Goal: Information Seeking & Learning: Learn about a topic

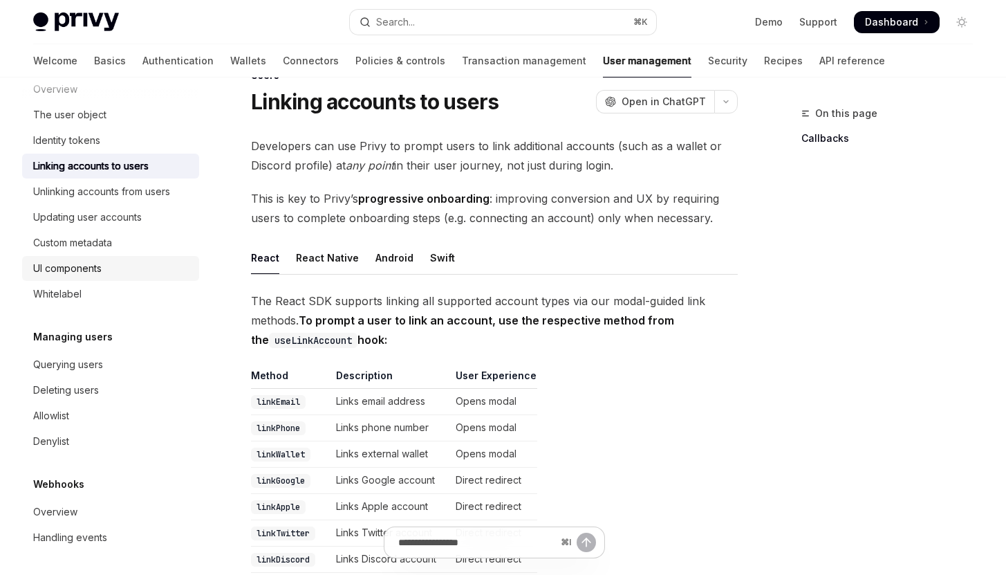
scroll to position [234, 0]
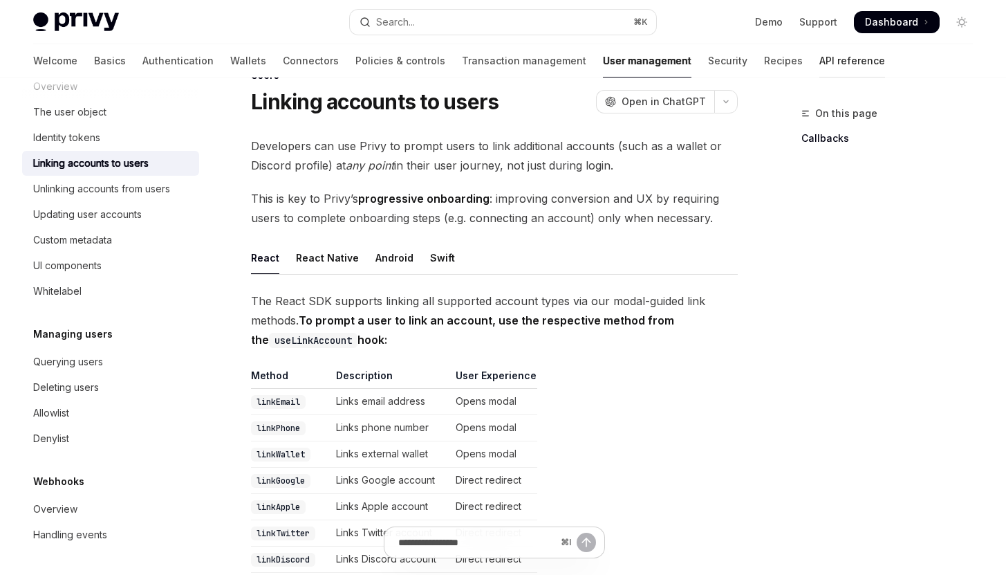
click at [820, 62] on link "API reference" at bounding box center [853, 60] width 66 height 33
type textarea "*"
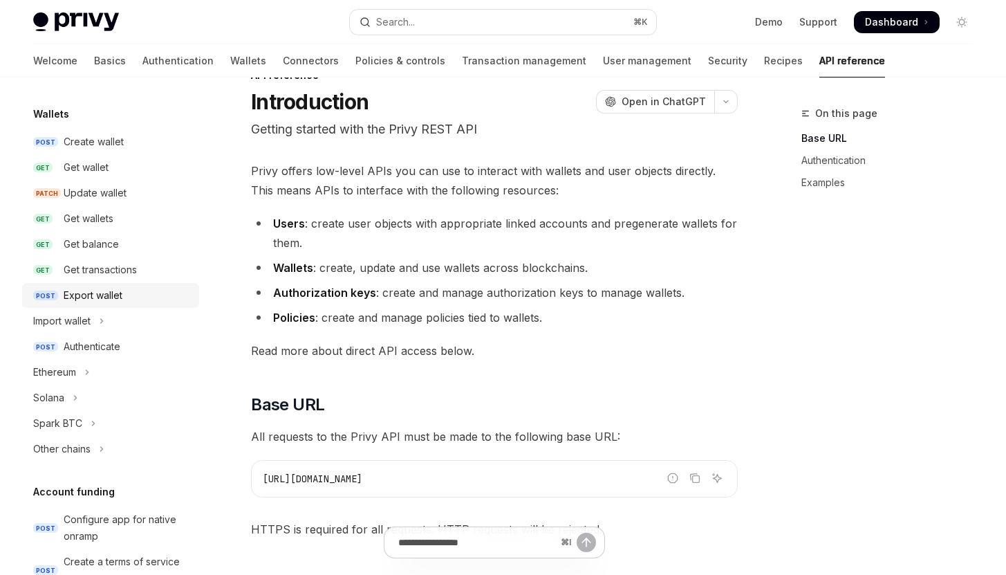
scroll to position [134, 0]
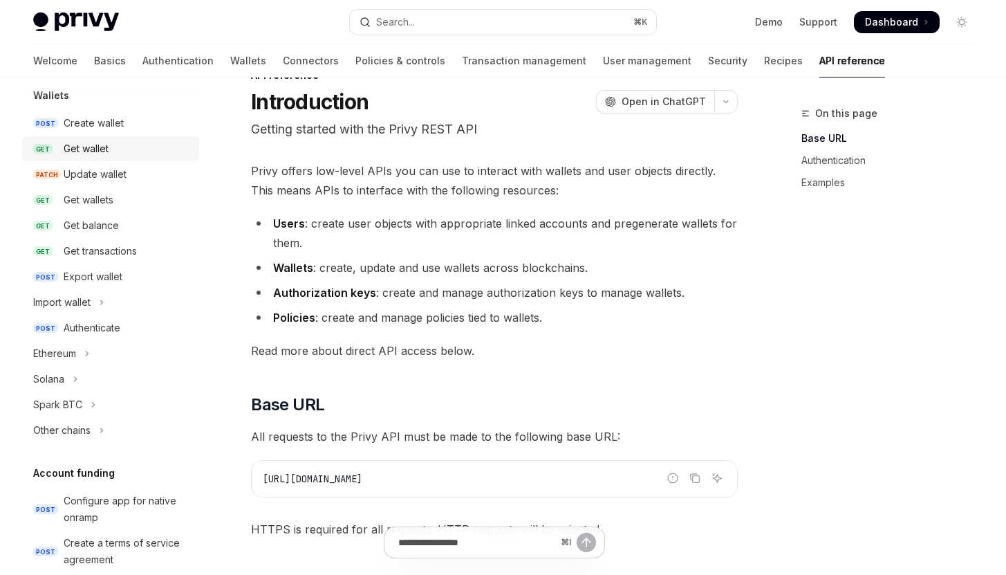
click at [116, 149] on div "Get wallet" at bounding box center [127, 148] width 127 height 17
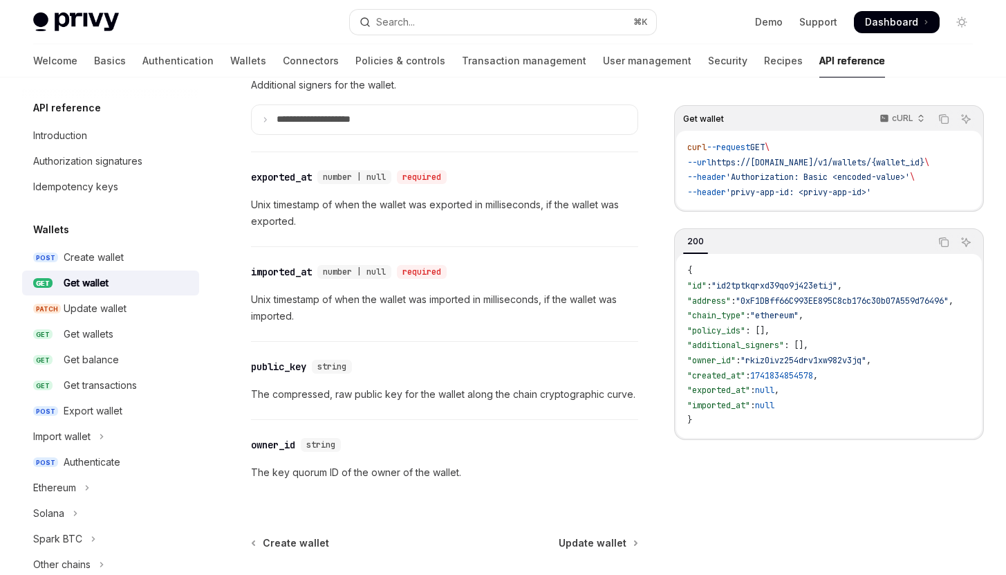
scroll to position [1309, 0]
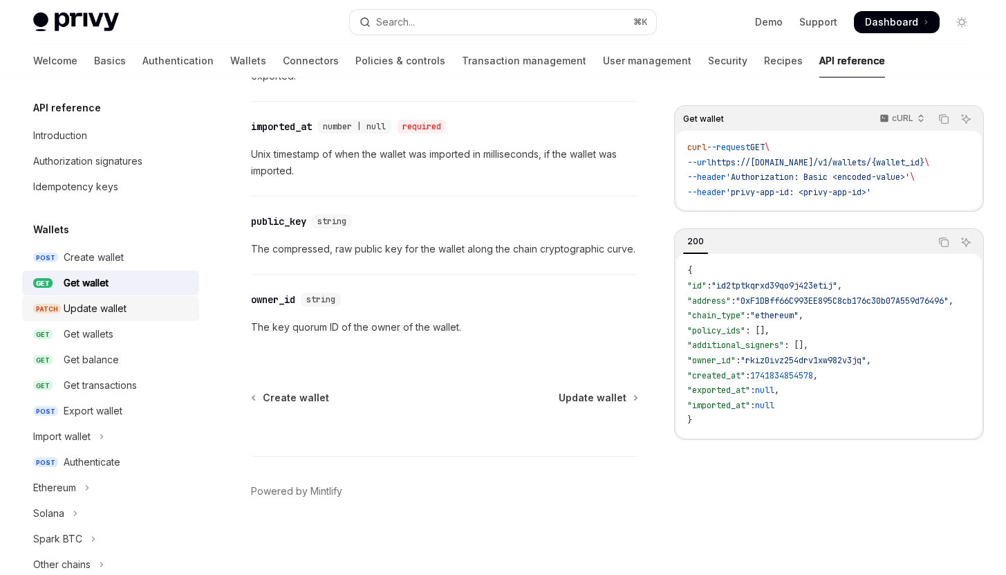
click at [156, 311] on div "Update wallet" at bounding box center [127, 308] width 127 height 17
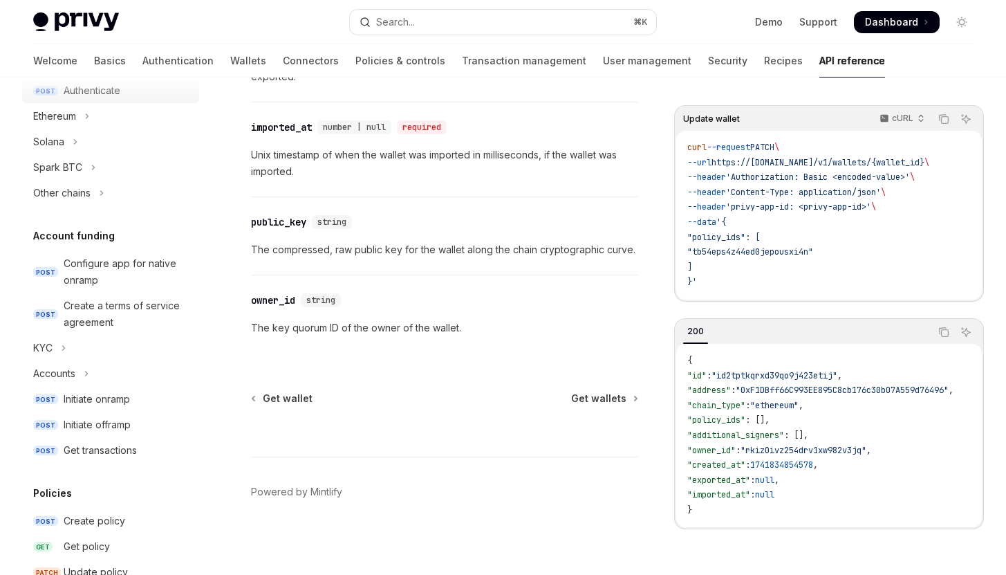
scroll to position [375, 0]
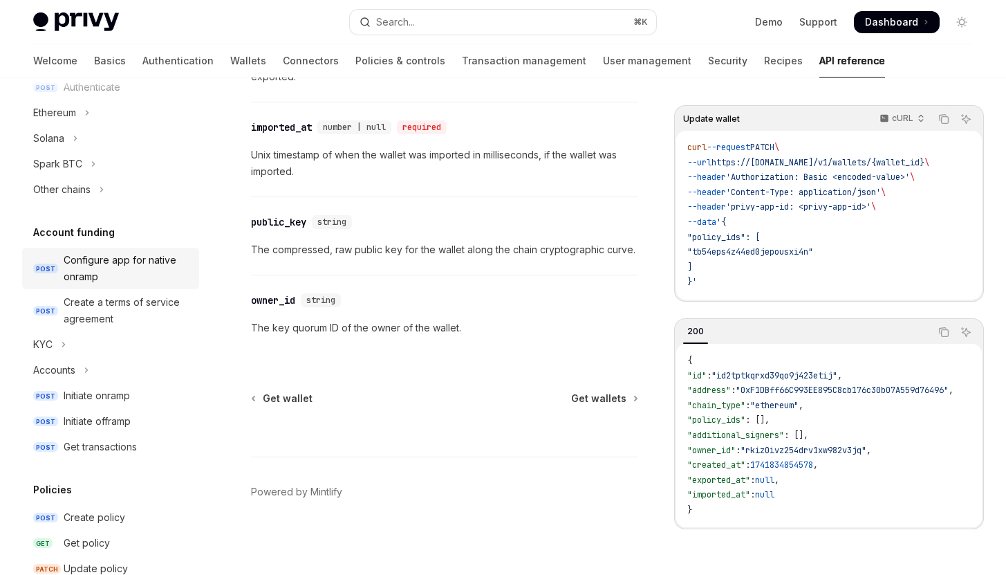
click at [120, 279] on div "Configure app for native onramp" at bounding box center [127, 268] width 127 height 33
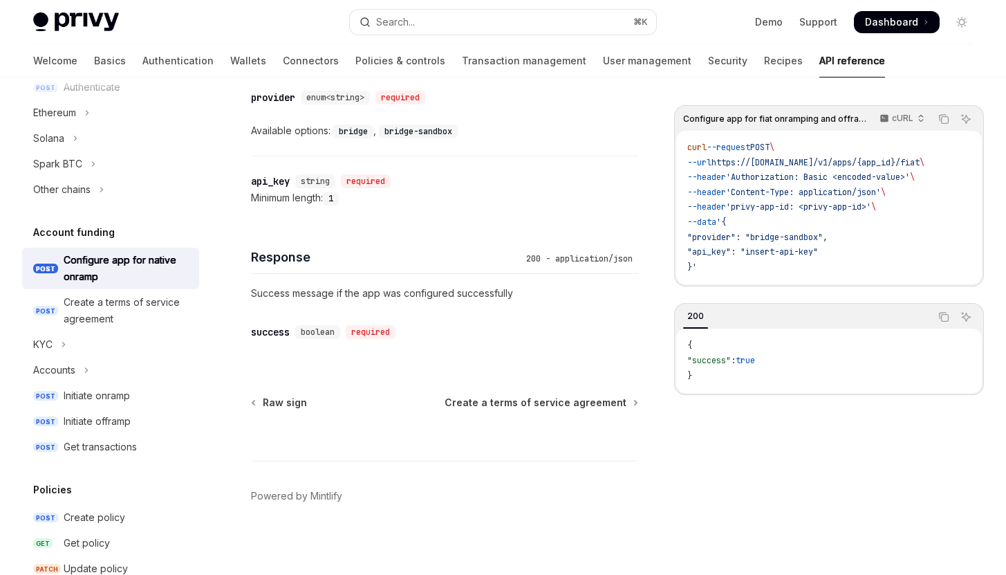
scroll to position [683, 0]
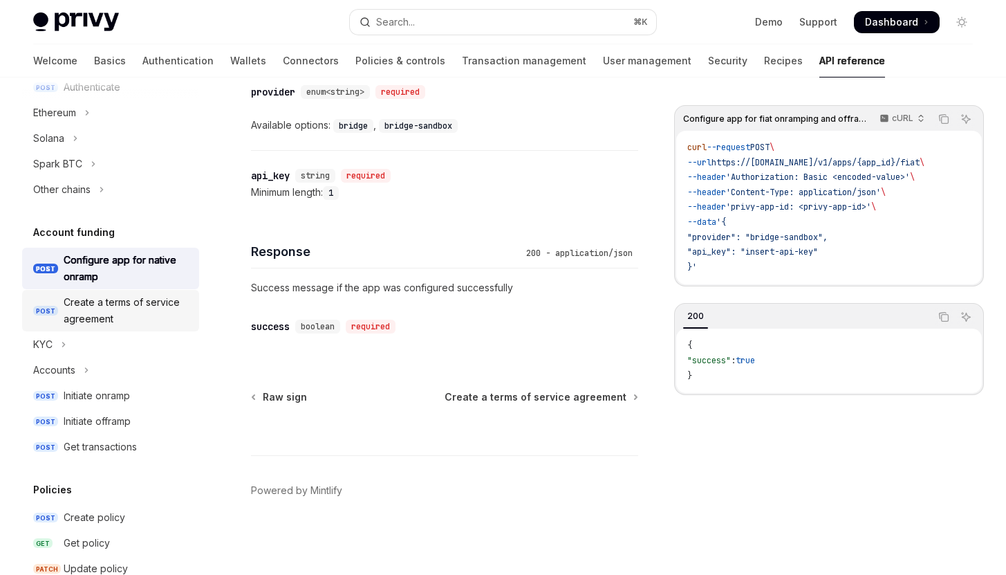
click at [138, 319] on div "Create a terms of service agreement" at bounding box center [127, 310] width 127 height 33
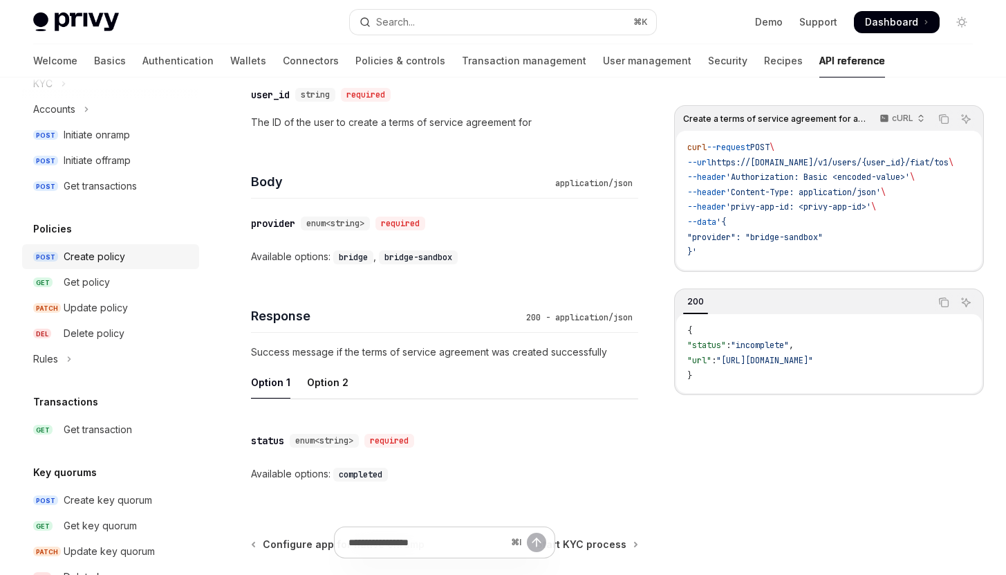
scroll to position [619, 0]
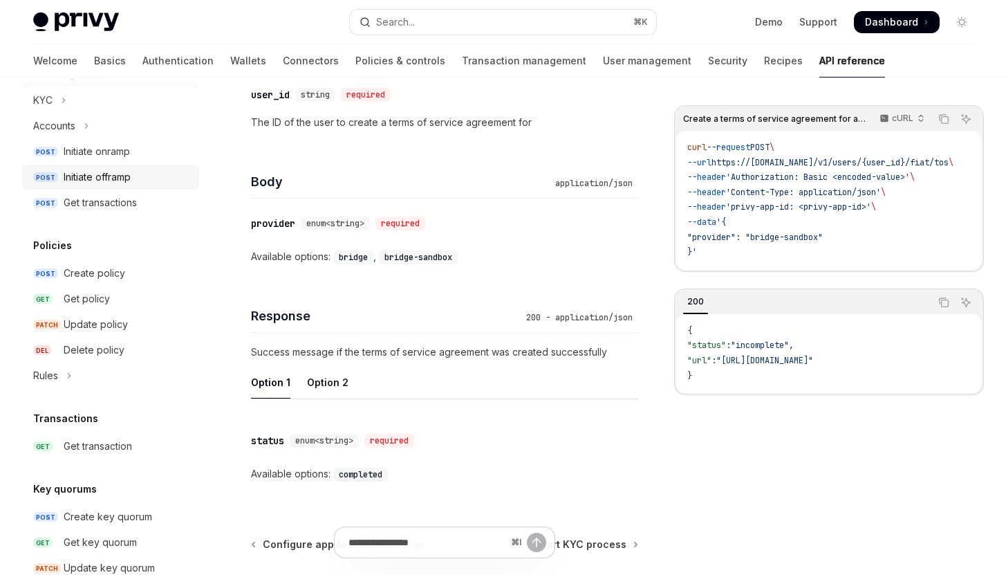
click at [123, 178] on div "Initiate offramp" at bounding box center [97, 177] width 67 height 17
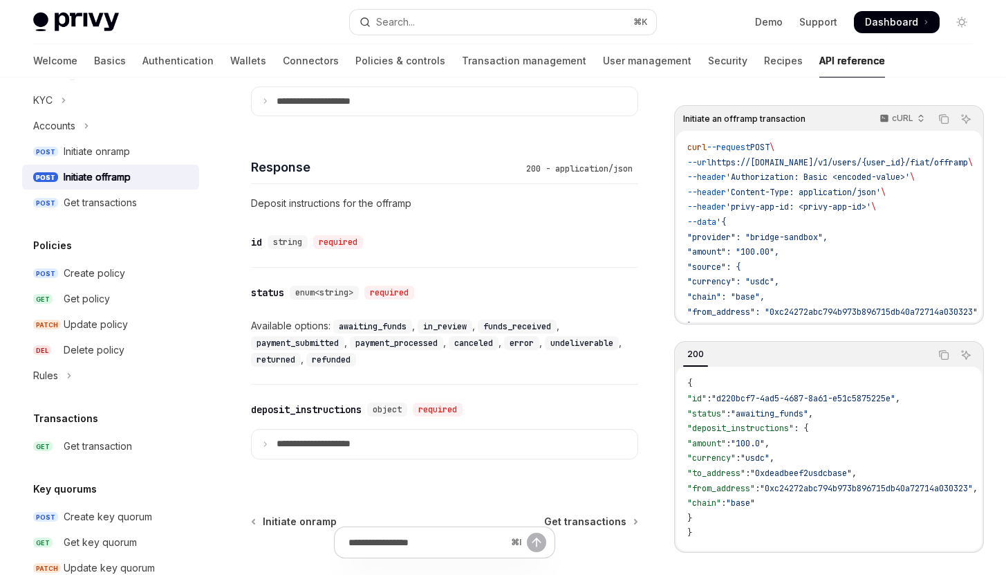
scroll to position [1049, 0]
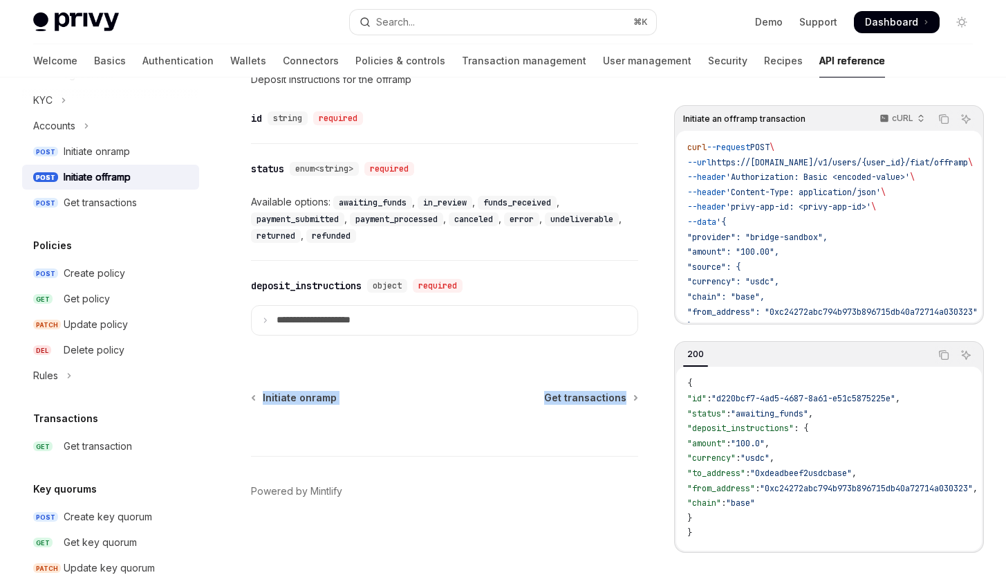
drag, startPoint x: 248, startPoint y: 400, endPoint x: 269, endPoint y: 407, distance: 22.3
click at [418, 427] on div "⌘ I" at bounding box center [444, 430] width 387 height 51
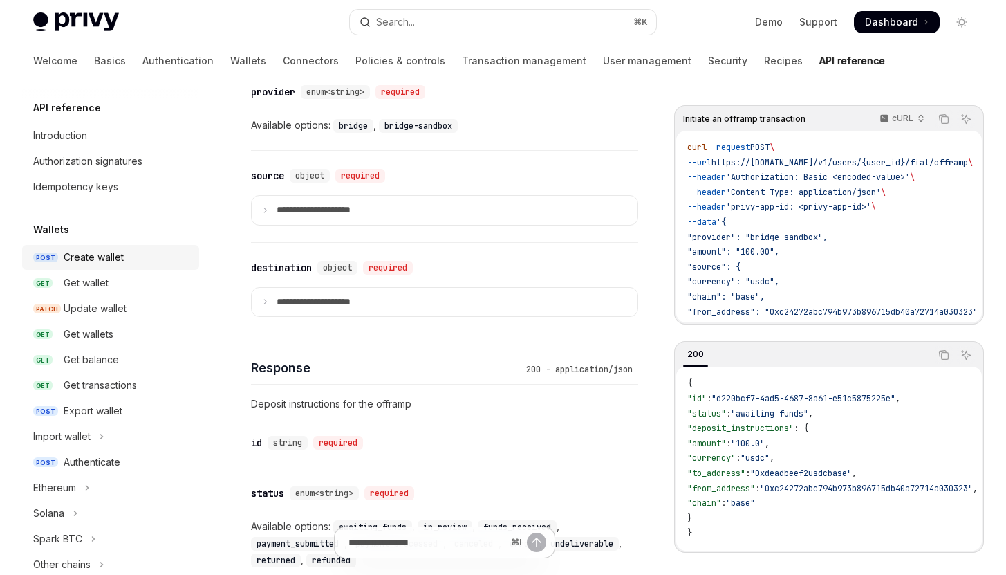
scroll to position [573, 0]
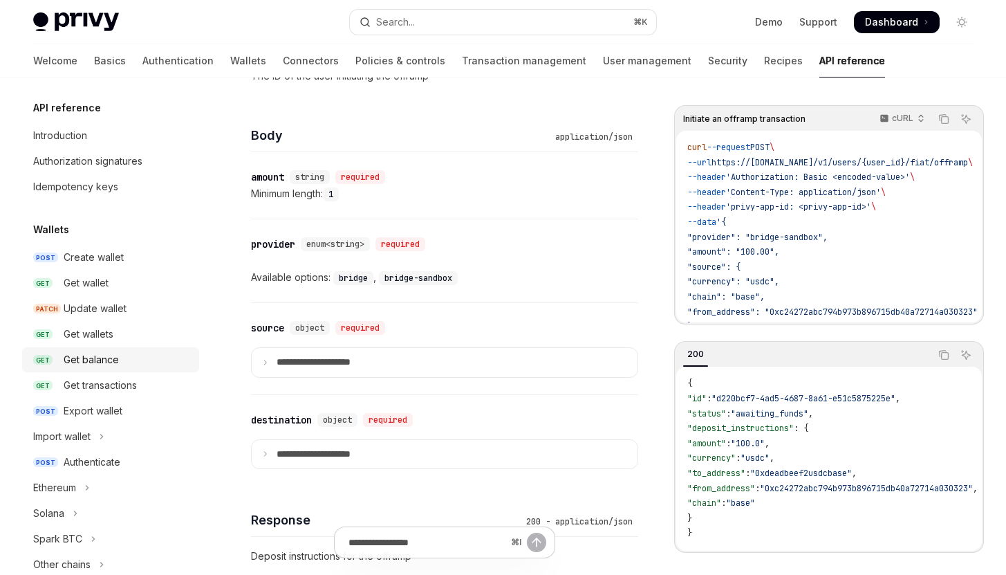
click at [102, 365] on div "Get balance" at bounding box center [91, 359] width 55 height 17
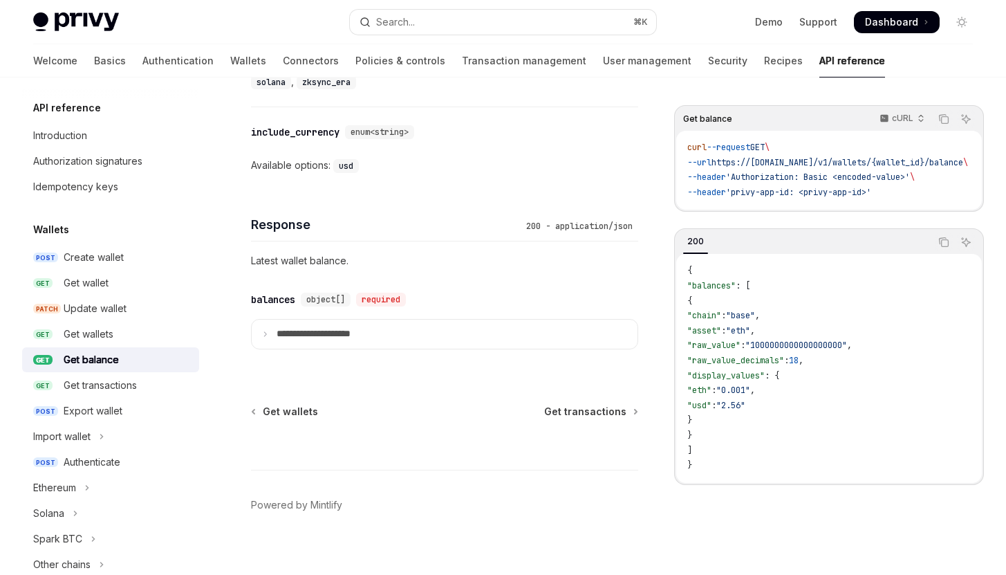
scroll to position [796, 0]
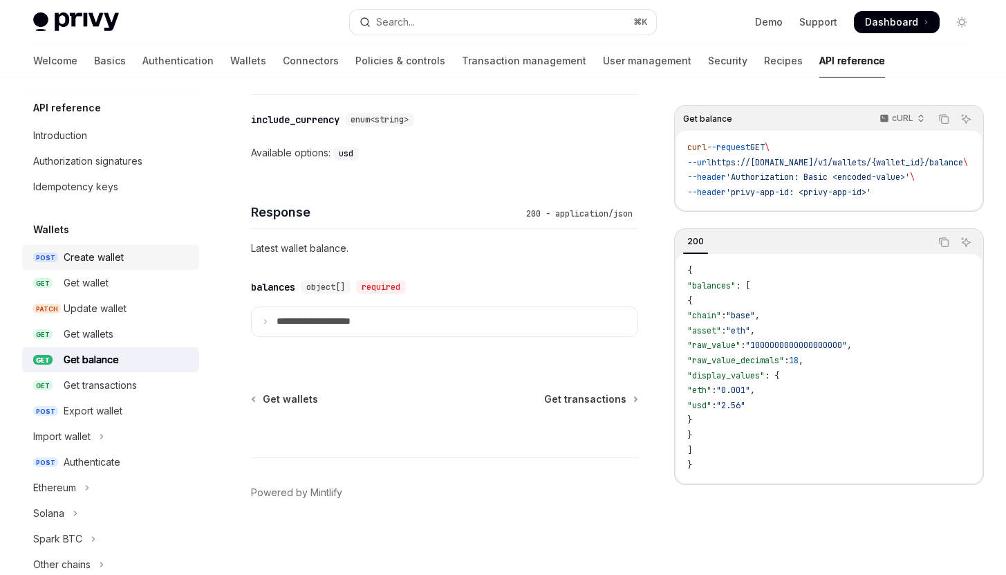
click at [112, 248] on link "POST Create wallet" at bounding box center [110, 257] width 177 height 25
type textarea "*"
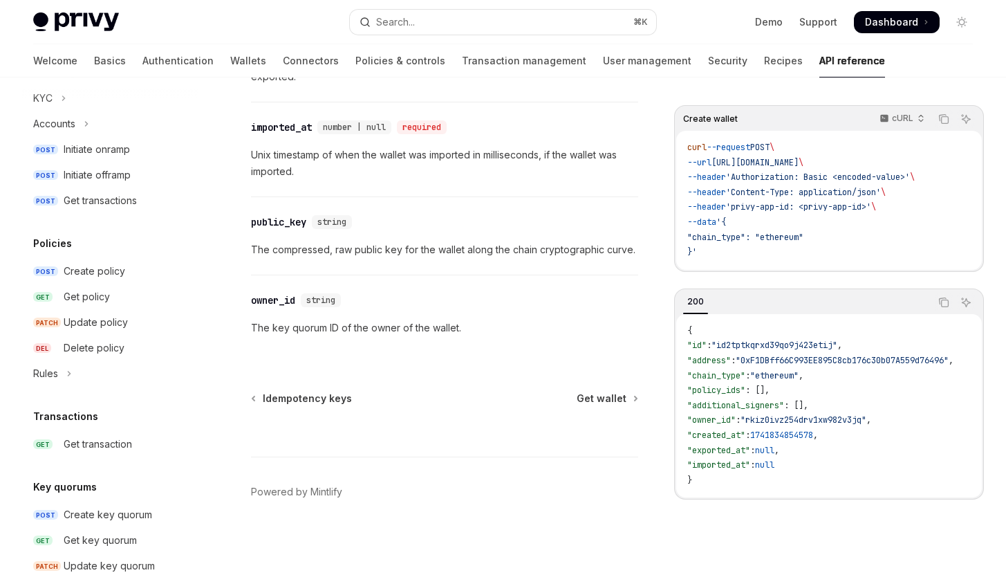
scroll to position [902, 0]
